Goal: Transaction & Acquisition: Obtain resource

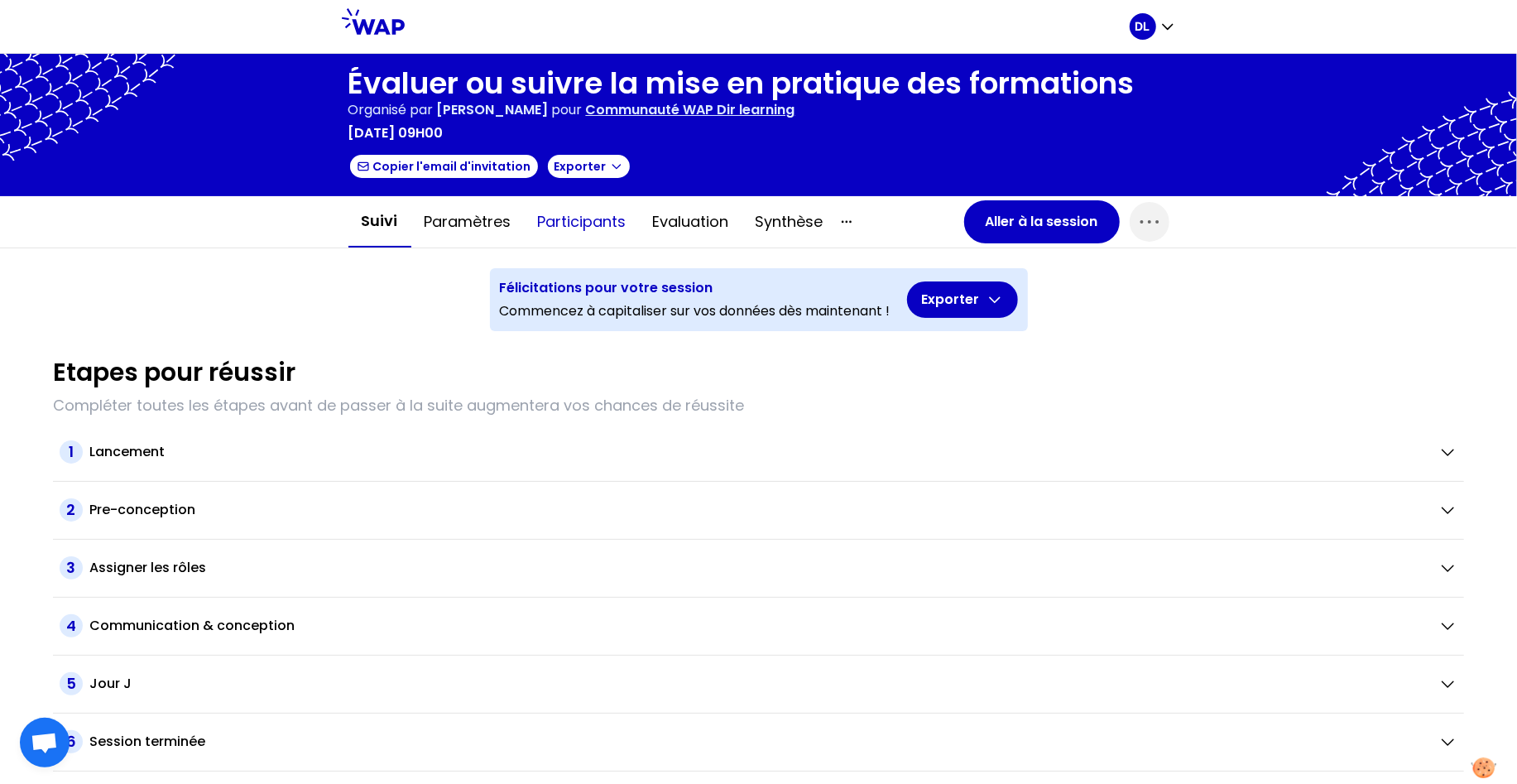
click at [585, 231] on button "Participants" at bounding box center [583, 221] width 115 height 50
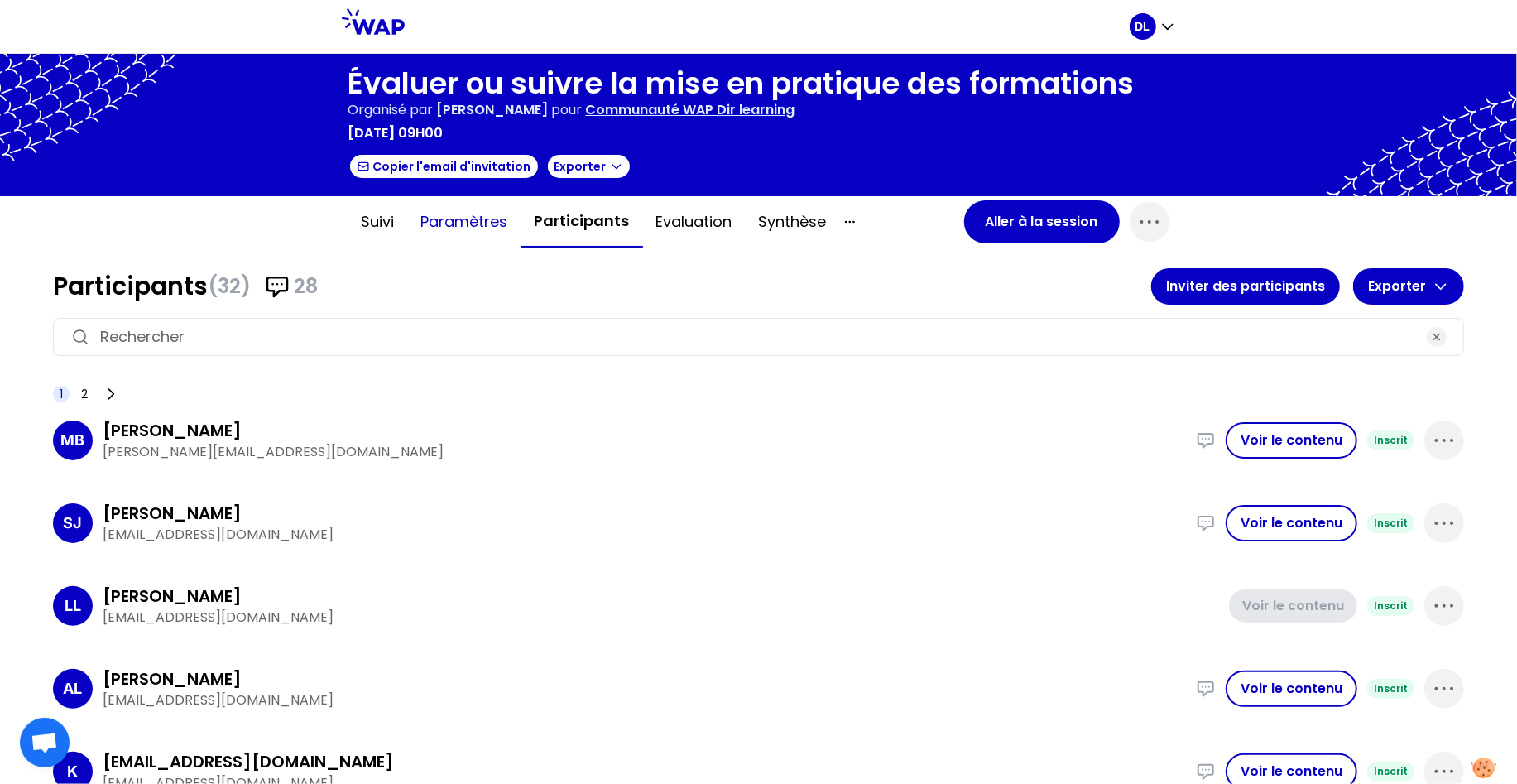
click at [480, 230] on button "Paramètres" at bounding box center [464, 221] width 113 height 50
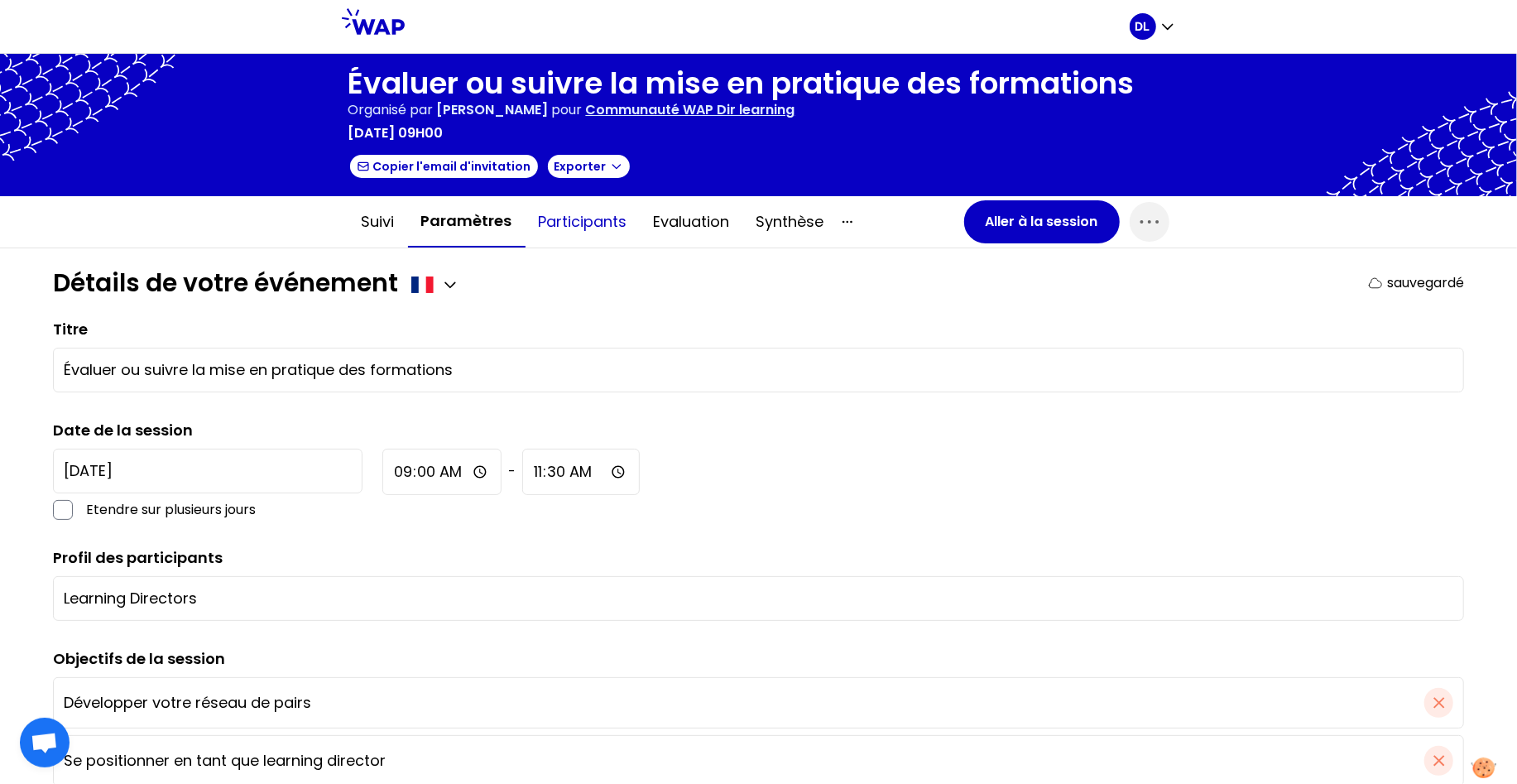
click at [560, 224] on button "Participants" at bounding box center [584, 221] width 115 height 50
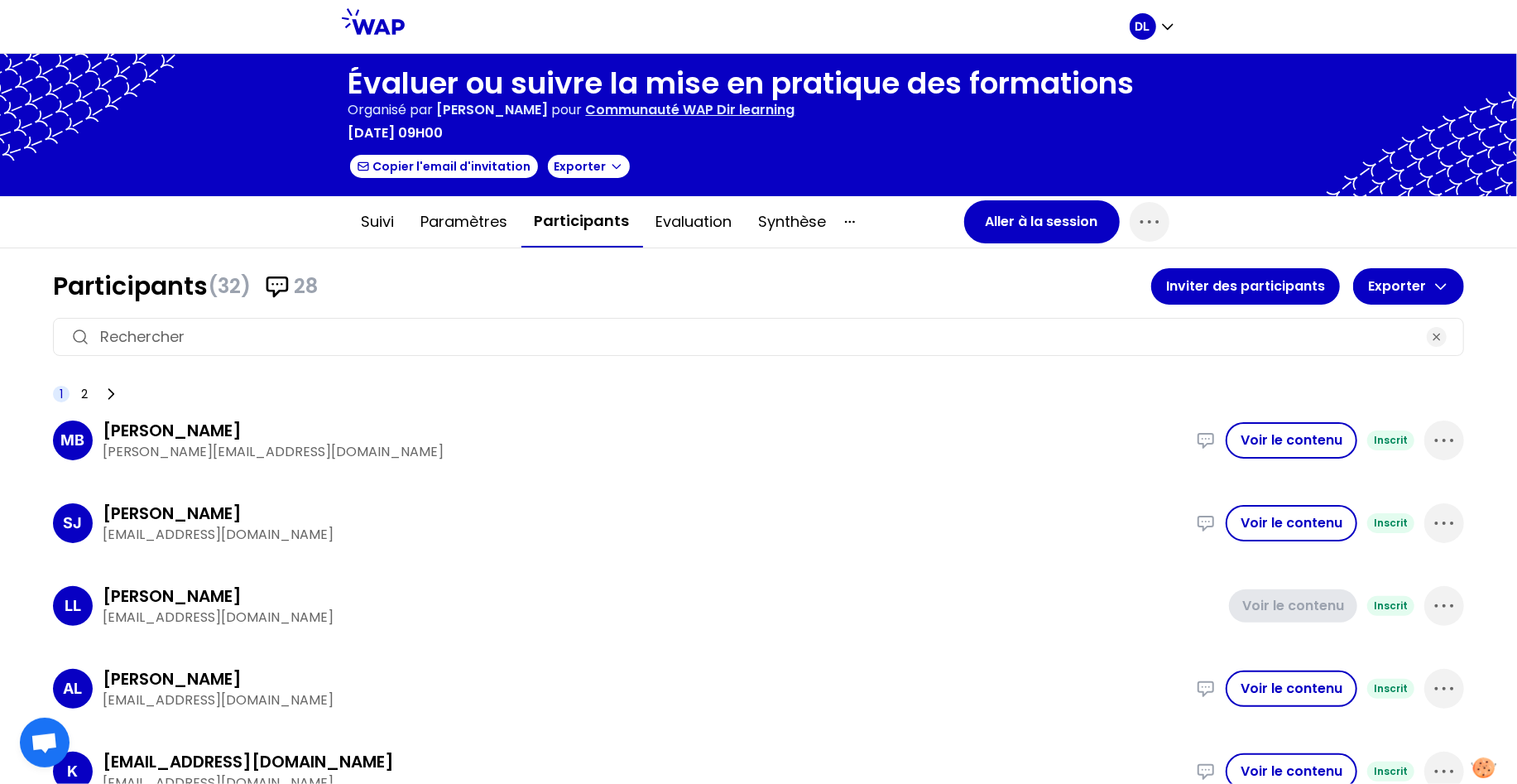
click at [681, 118] on p "Communauté WAP Dir learning" at bounding box center [690, 110] width 209 height 20
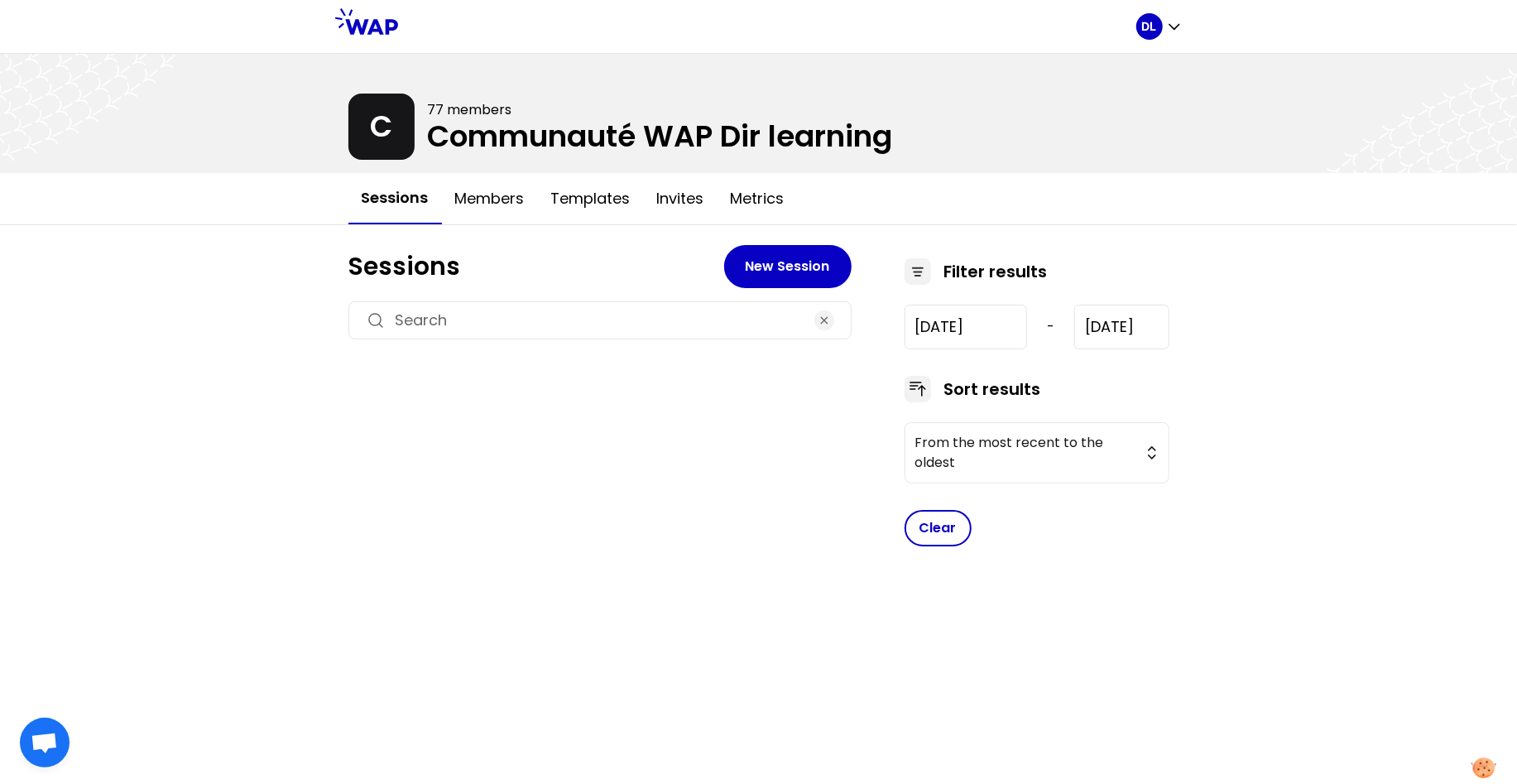
type input "[DATE]"
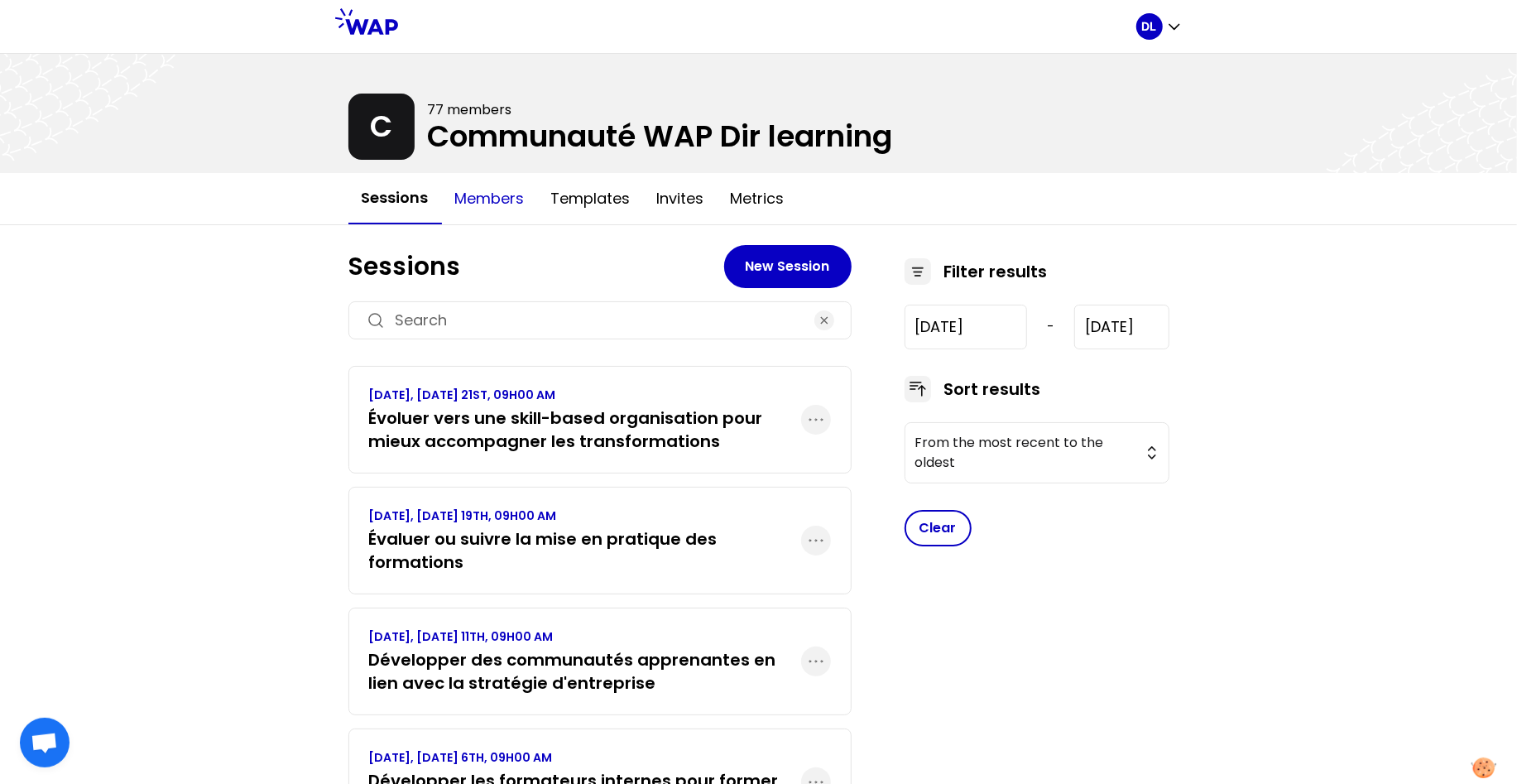
click at [507, 215] on button "Members" at bounding box center [490, 199] width 96 height 50
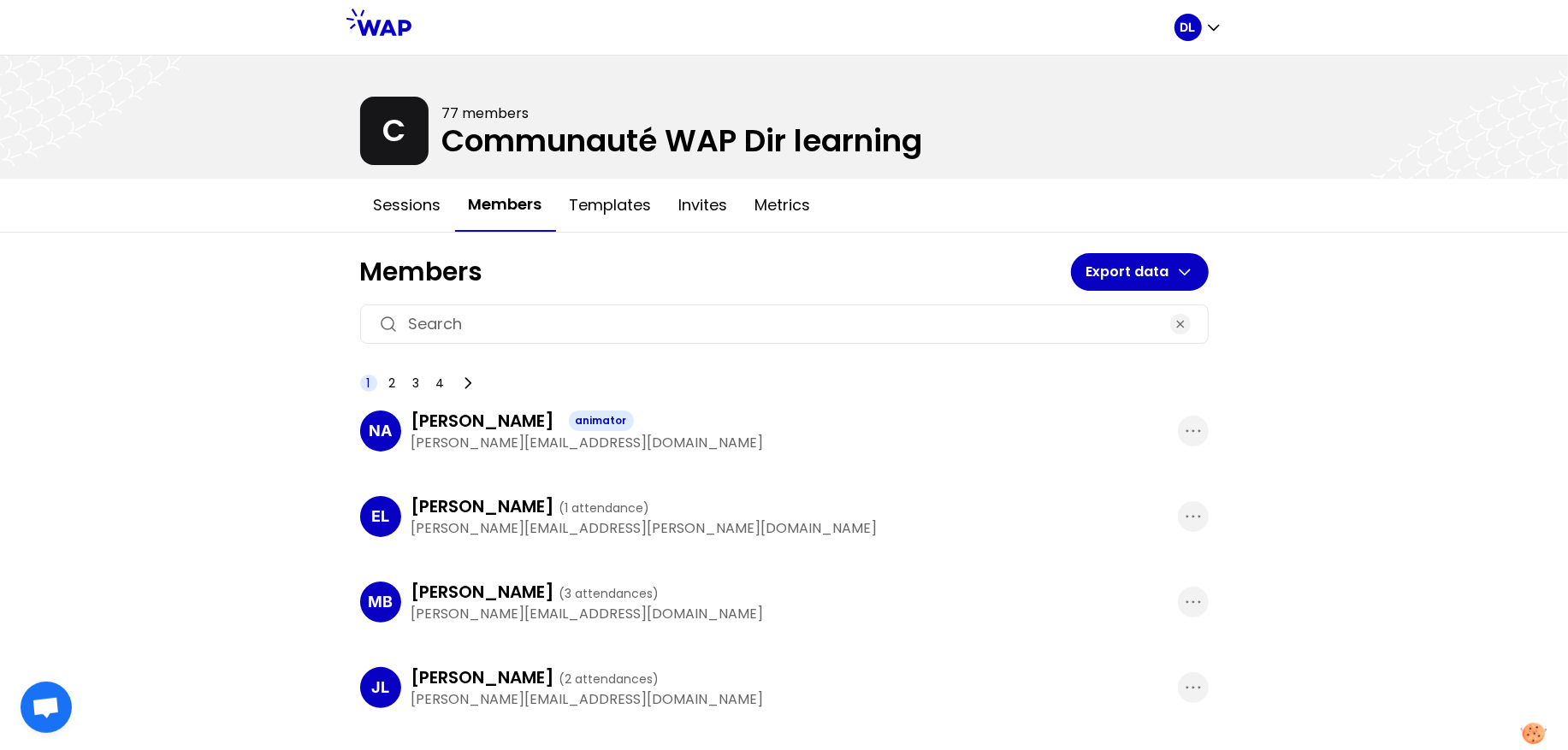
click at [477, 206] on button "Members" at bounding box center [505, 205] width 101 height 53
click at [1196, 277] on button "Export data" at bounding box center [1140, 272] width 138 height 38
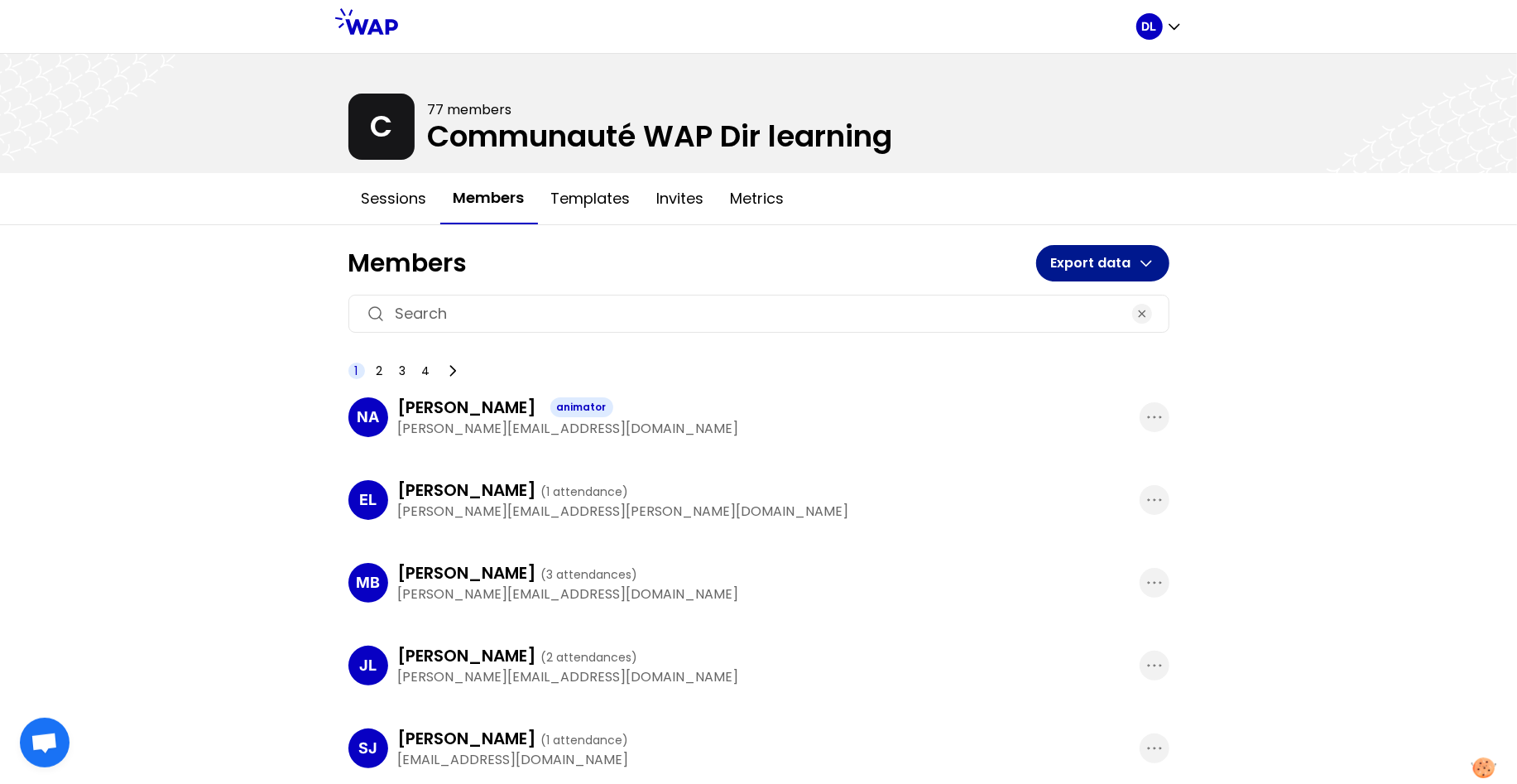
click at [1138, 264] on icon "button" at bounding box center [1146, 264] width 17 height 17
click at [1084, 308] on p "Member list" at bounding box center [1115, 306] width 86 height 24
click at [1107, 268] on button "Export data" at bounding box center [1103, 263] width 133 height 37
click at [1095, 307] on p "Member list" at bounding box center [1115, 306] width 86 height 24
